Goal: Transaction & Acquisition: Purchase product/service

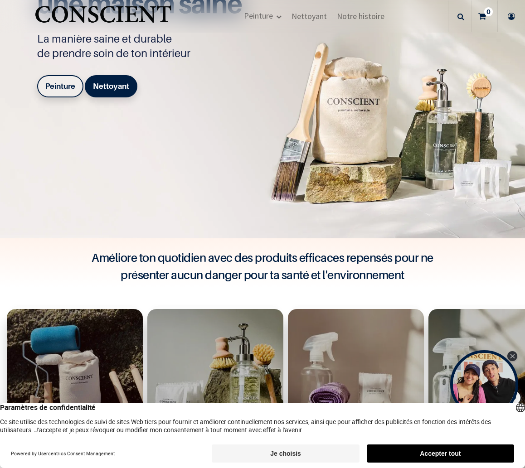
scroll to position [157, 0]
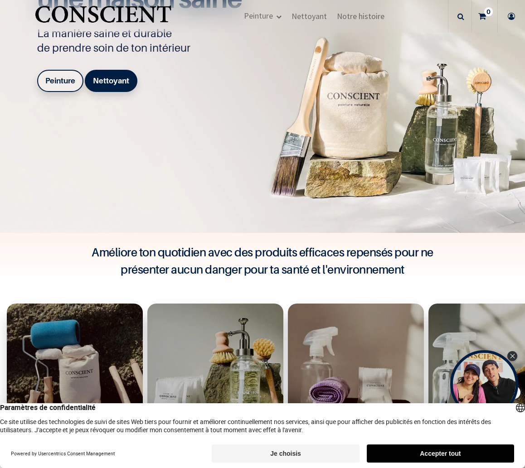
click at [513, 356] on icon "Close Tolstoy widget" at bounding box center [512, 356] width 5 height 5
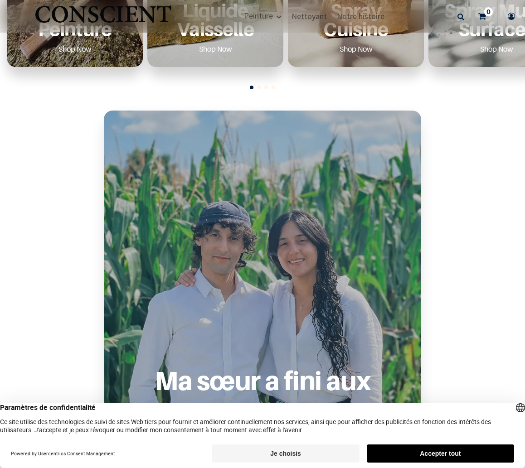
scroll to position [582, 0]
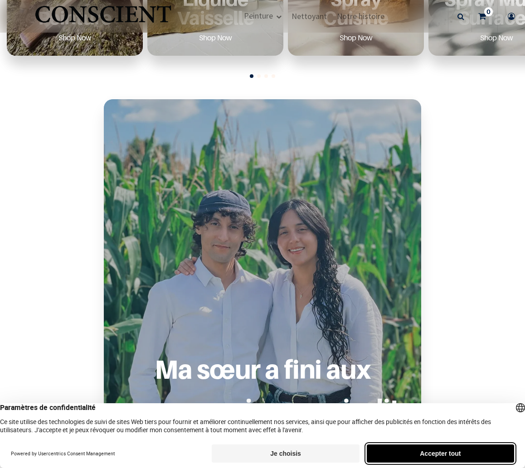
drag, startPoint x: 437, startPoint y: 459, endPoint x: 430, endPoint y: 457, distance: 6.7
click at [436, 459] on button "Accepter tout" at bounding box center [440, 453] width 147 height 18
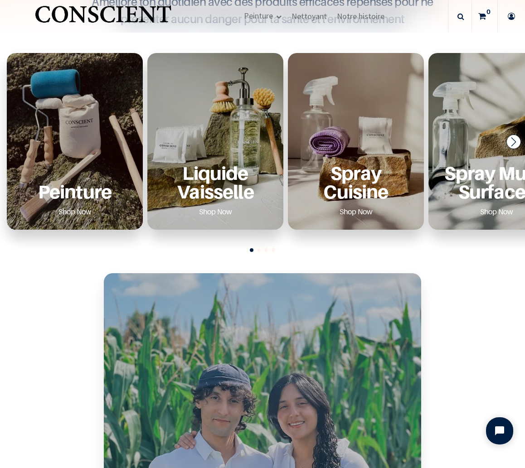
scroll to position [374, 0]
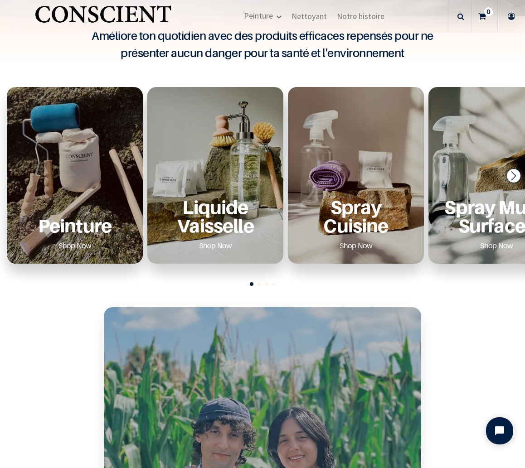
click at [103, 171] on div "Peinture Shop Now" at bounding box center [75, 175] width 136 height 177
click at [88, 233] on p "Peinture" at bounding box center [75, 225] width 114 height 19
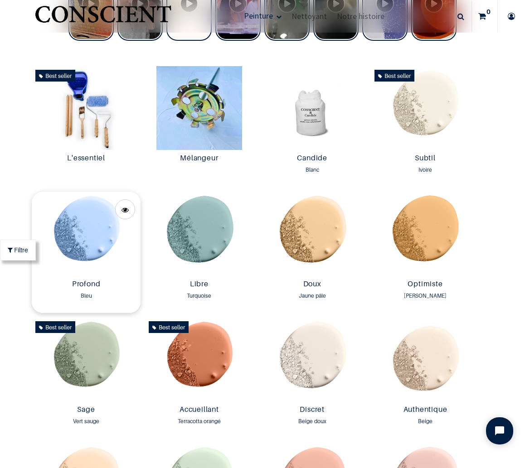
scroll to position [527, 0]
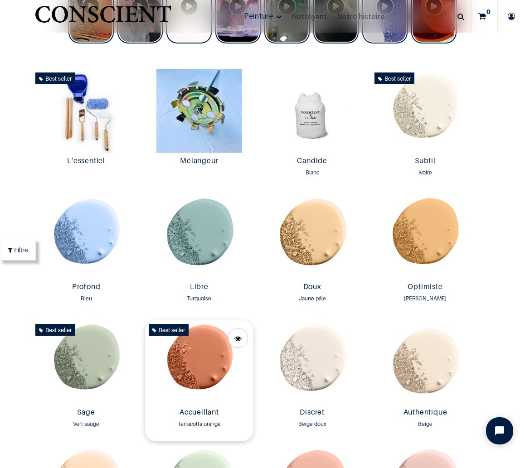
click at [217, 349] on img at bounding box center [199, 362] width 108 height 84
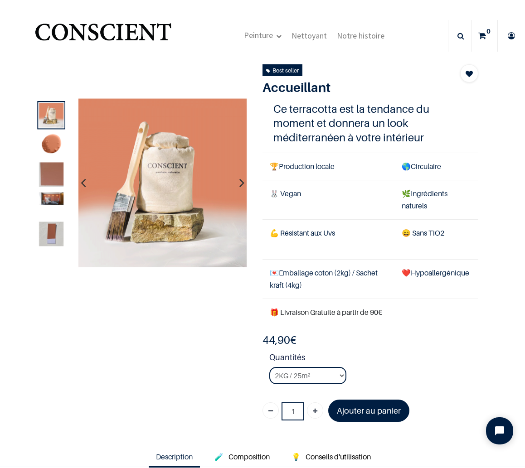
click at [56, 201] on img at bounding box center [51, 198] width 24 height 13
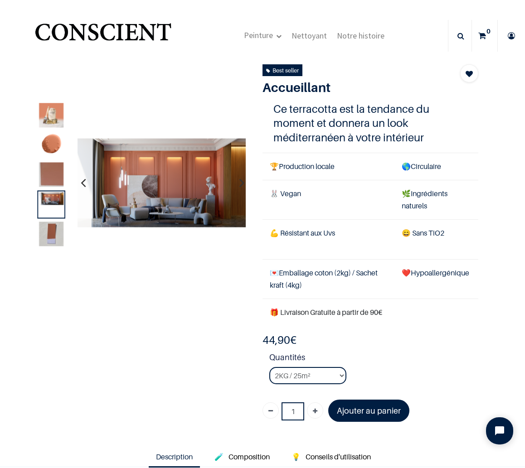
click at [48, 184] on img at bounding box center [51, 174] width 24 height 24
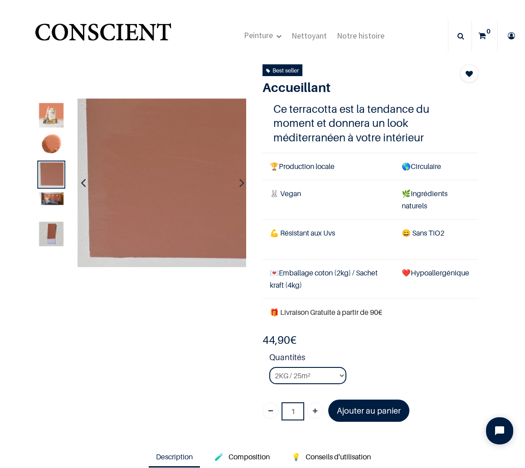
click at [53, 148] on img at bounding box center [51, 145] width 24 height 24
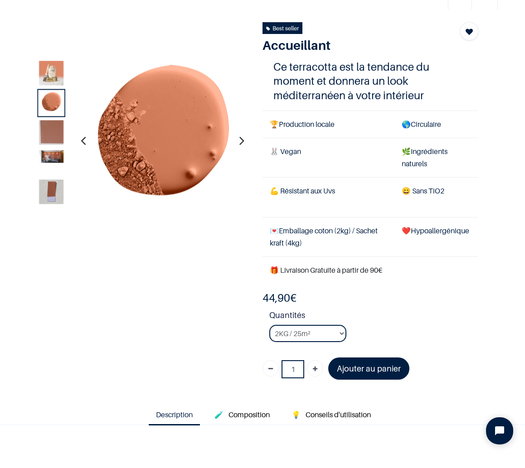
scroll to position [43, 0]
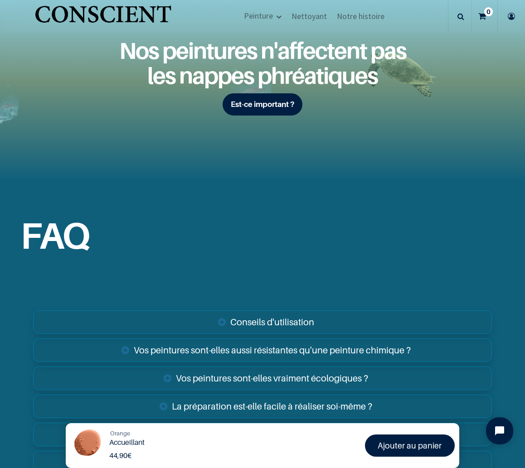
scroll to position [1368, 0]
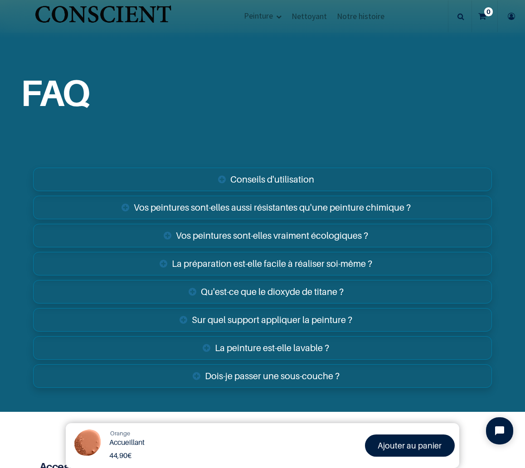
click at [263, 315] on link "Sur quel support appliquer la peinture ?" at bounding box center [262, 320] width 459 height 24
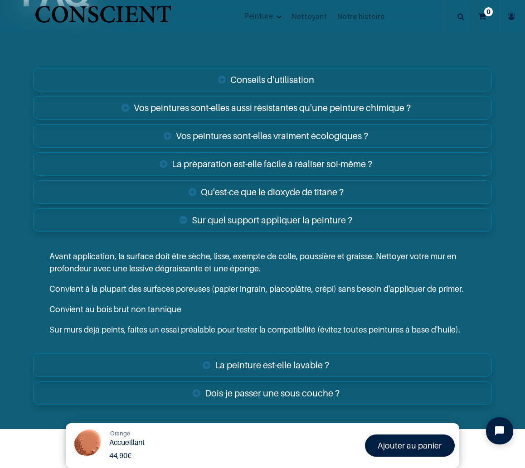
scroll to position [1470, 0]
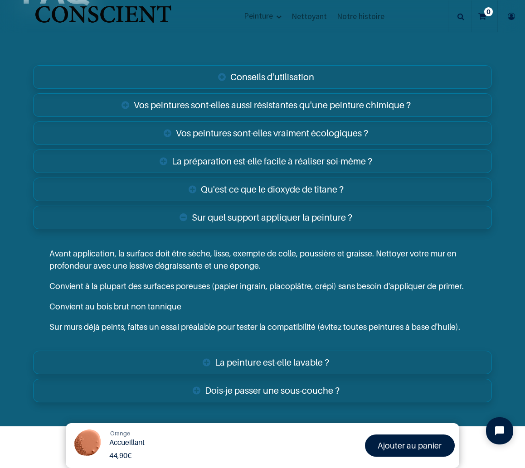
click at [272, 367] on link "La peinture est-elle lavable ?" at bounding box center [262, 363] width 459 height 24
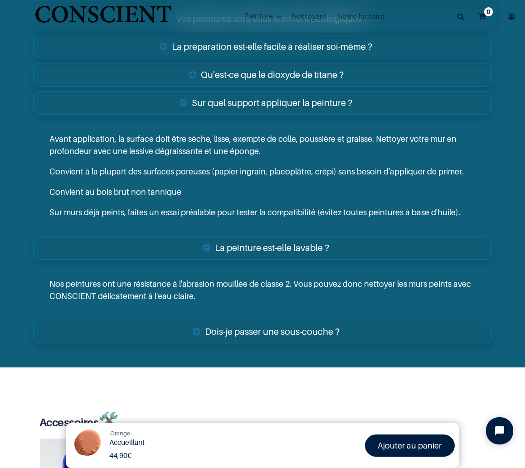
scroll to position [1589, 0]
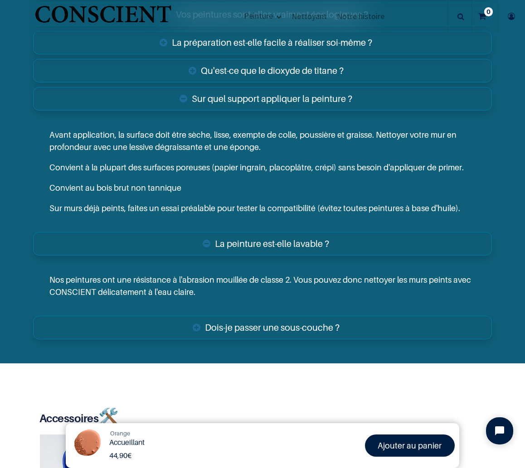
click at [249, 323] on link "Dois-je passer une sous-couche ?" at bounding box center [262, 328] width 459 height 24
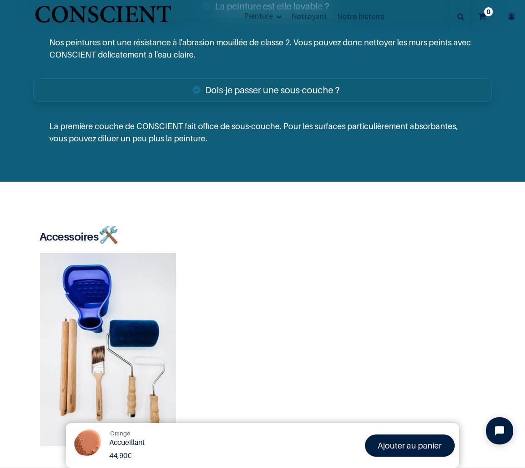
scroll to position [1837, 0]
